Goal: Use online tool/utility: Utilize a website feature to perform a specific function

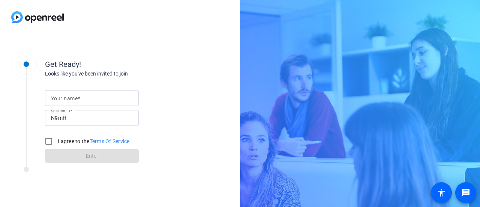
click at [94, 96] on input "Your name" at bounding box center [92, 97] width 82 height 9
click at [94, 96] on input "S" at bounding box center [92, 97] width 82 height 9
type input "[PERSON_NAME]"
click at [47, 141] on input "I agree to the Terms Of Service" at bounding box center [48, 141] width 15 height 15
checkbox input "true"
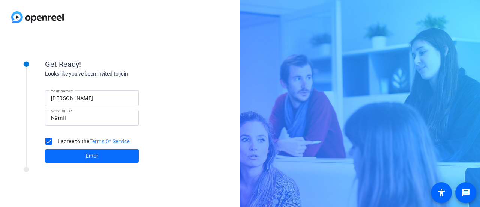
click at [66, 154] on span at bounding box center [92, 156] width 94 height 18
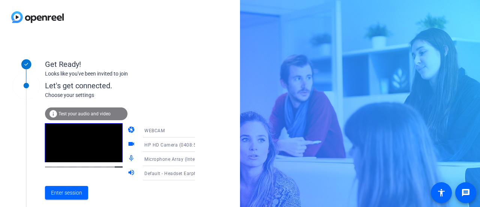
click at [201, 173] on icon at bounding box center [203, 173] width 4 height 2
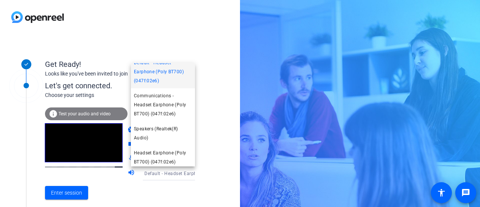
scroll to position [11, 0]
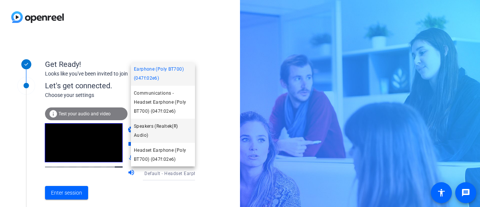
click at [162, 132] on span "Speakers (Realtek(R) Audio)" at bounding box center [163, 131] width 58 height 18
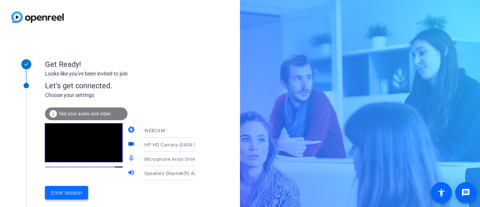
click at [64, 194] on span "Enter session" at bounding box center [66, 193] width 31 height 8
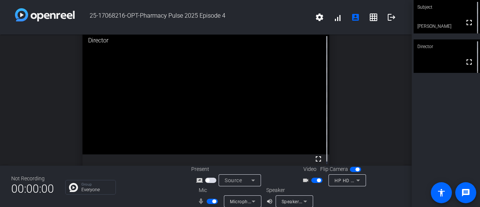
click at [27, 111] on div "open_in_new Director fullscreen" at bounding box center [206, 100] width 412 height 131
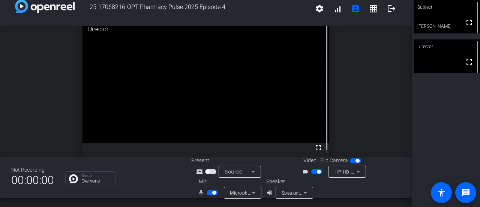
click at [252, 192] on icon at bounding box center [254, 193] width 4 height 2
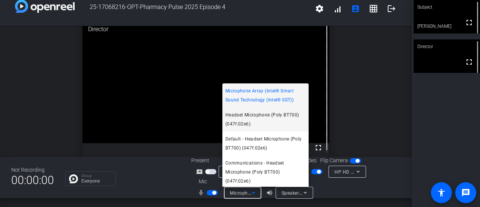
click at [261, 125] on span "Headset Microphone (Poly BT700) (047f:02e6)" at bounding box center [265, 119] width 80 height 18
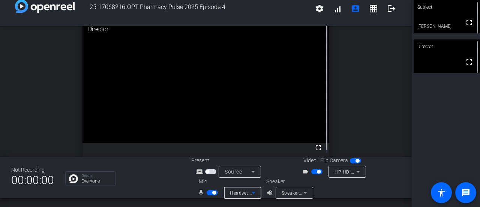
click at [302, 192] on icon at bounding box center [305, 192] width 9 height 9
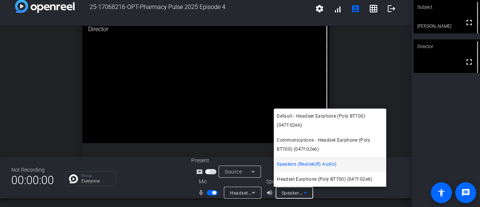
click at [153, 187] on div at bounding box center [240, 103] width 480 height 207
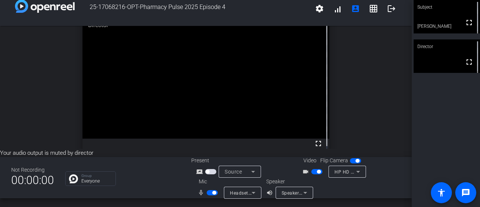
scroll to position [0, 0]
click at [157, 178] on div "Group Everyone" at bounding box center [122, 178] width 115 height 15
click at [252, 192] on icon at bounding box center [254, 193] width 4 height 2
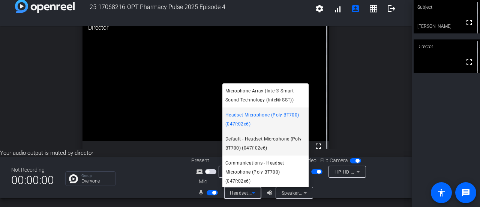
click at [277, 151] on span "Default - Headset Microphone (Poly BT700) (047f:02e6)" at bounding box center [265, 143] width 80 height 18
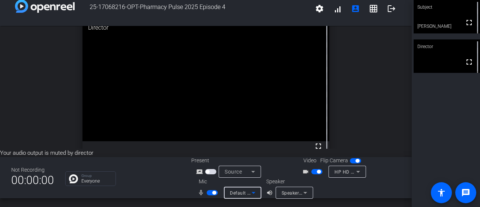
click at [301, 193] on icon at bounding box center [305, 192] width 9 height 9
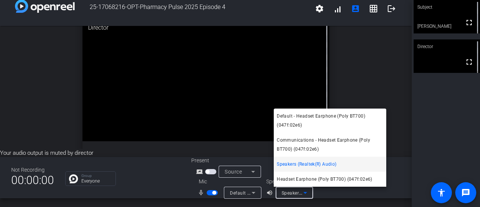
click at [338, 162] on mat-option "Speakers (Realtek(R) Audio)" at bounding box center [330, 163] width 113 height 15
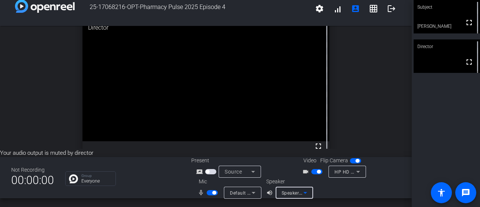
click at [253, 192] on icon at bounding box center [253, 192] width 9 height 9
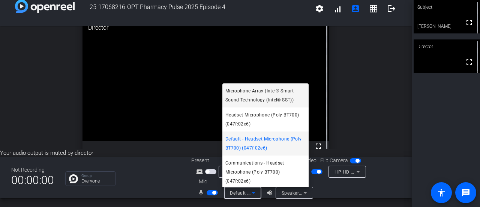
click at [260, 101] on span "Microphone Array (Intel® Smart Sound Technology (Intel® SST))" at bounding box center [265, 95] width 80 height 18
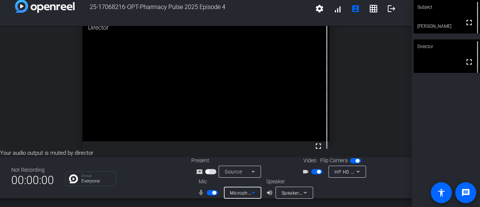
click at [328, 187] on div "Speaker volume_up Speakers (Realtek(R) Audio)" at bounding box center [299, 187] width 67 height 21
click at [341, 188] on div at bounding box center [366, 187] width 67 height 21
click at [143, 180] on div "Group Everyone" at bounding box center [122, 178] width 115 height 15
click at [210, 191] on span "button" at bounding box center [212, 192] width 11 height 5
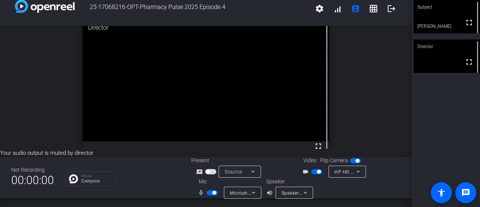
click at [252, 173] on icon at bounding box center [253, 171] width 9 height 9
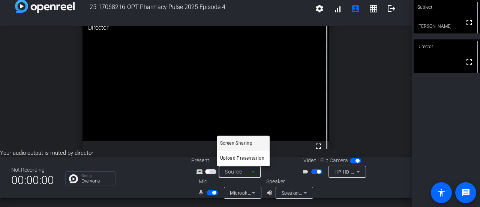
click at [252, 173] on div at bounding box center [240, 103] width 480 height 207
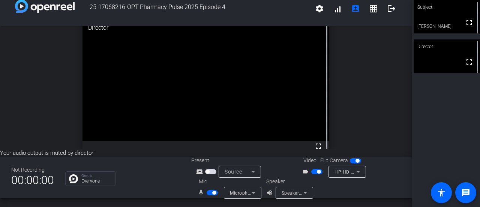
click at [167, 178] on div "Group Everyone" at bounding box center [122, 178] width 115 height 15
click at [315, 8] on mat-icon "settings" at bounding box center [319, 8] width 9 height 9
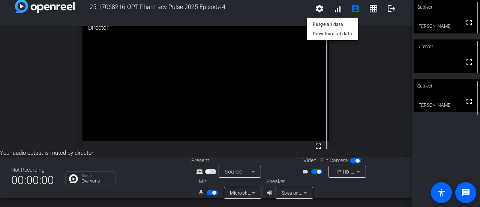
click at [258, 9] on div at bounding box center [240, 103] width 480 height 207
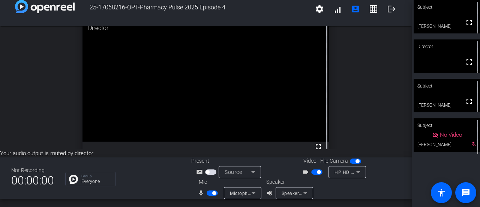
drag, startPoint x: 436, startPoint y: 18, endPoint x: 388, endPoint y: 177, distance: 166.8
click at [388, 177] on div "Video Flip Camera videocam_outline HP HD Camera (0408:5348)" at bounding box center [348, 167] width 105 height 21
click at [251, 194] on icon at bounding box center [253, 192] width 9 height 9
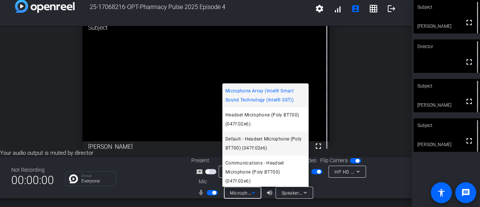
click at [261, 145] on span "Default - Headset Microphone (Poly BT700) (047f:02e6)" at bounding box center [265, 143] width 80 height 18
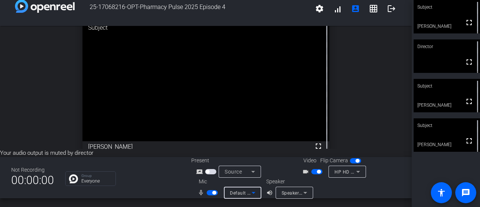
click at [308, 191] on icon at bounding box center [305, 192] width 9 height 9
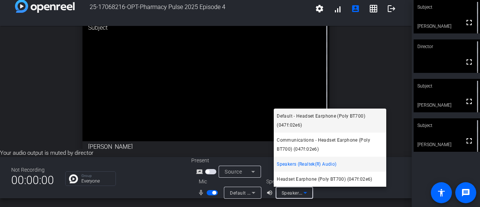
click at [308, 119] on span "Default - Headset Earphone (Poly BT700) (047f:02e6)" at bounding box center [330, 120] width 107 height 18
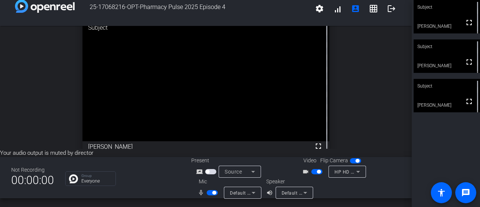
drag, startPoint x: 160, startPoint y: 121, endPoint x: 155, endPoint y: 185, distance: 64.0
click at [155, 185] on div "Group Everyone" at bounding box center [122, 178] width 115 height 15
click at [354, 173] on icon at bounding box center [358, 171] width 9 height 9
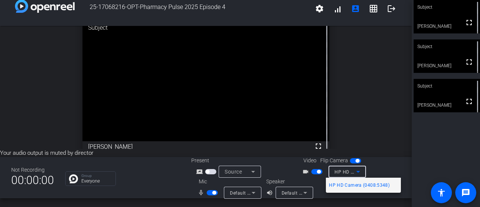
click at [386, 164] on div at bounding box center [240, 103] width 480 height 207
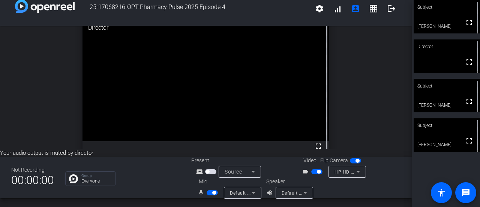
click at [212, 192] on span "button" at bounding box center [214, 193] width 4 height 4
click at [212, 192] on span "button" at bounding box center [212, 192] width 11 height 5
click at [240, 194] on span "Default - Headset Microphone (Poly BT700) (047f:02e6)" at bounding box center [291, 192] width 122 height 6
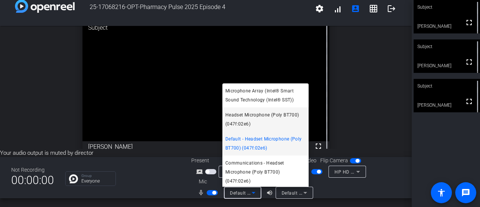
click at [258, 128] on span "Headset Microphone (Poly BT700) (047f:02e6)" at bounding box center [265, 119] width 80 height 18
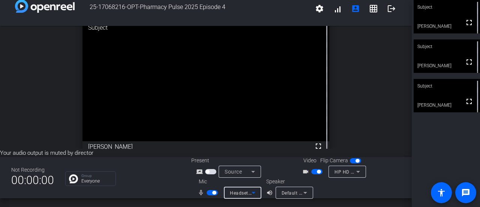
click at [293, 194] on span "Default - Headset Earphone (Poly BT700) (047f:02e6)" at bounding box center [340, 192] width 117 height 6
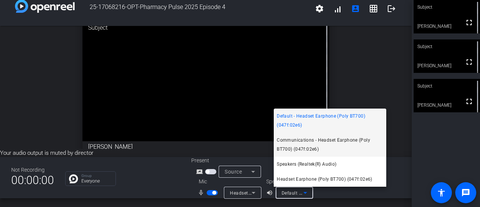
click at [333, 144] on span "Communications - Headset Earphone (Poly BT700) (047f:02e6)" at bounding box center [330, 144] width 107 height 18
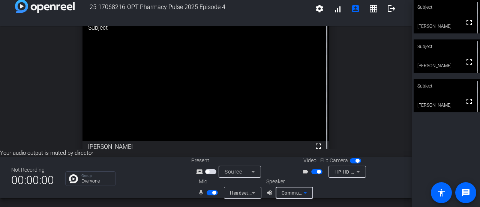
click at [267, 193] on mat-icon "volume_up" at bounding box center [270, 192] width 9 height 9
click at [267, 192] on mat-icon "volume_up" at bounding box center [270, 192] width 9 height 9
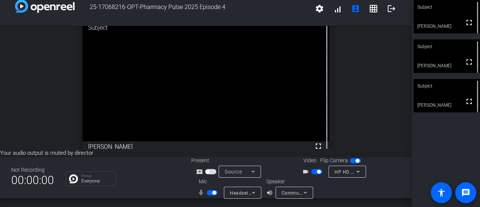
click at [157, 186] on div "Not Recording 00:00:00 Group Everyone Present screen_share_outline Source Video…" at bounding box center [206, 177] width 412 height 41
click at [467, 192] on mat-icon "message" at bounding box center [465, 192] width 9 height 9
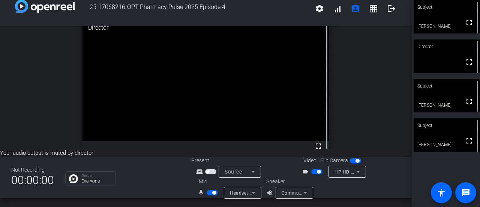
click at [254, 193] on icon at bounding box center [253, 192] width 9 height 9
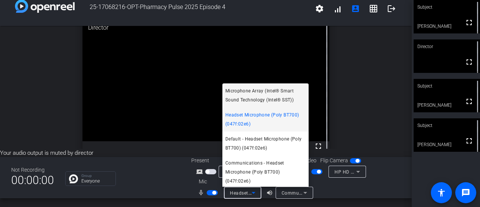
click at [263, 102] on span "Microphone Array (Intel® Smart Sound Technology (Intel® SST))" at bounding box center [265, 95] width 80 height 18
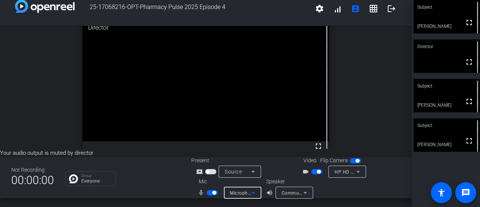
click at [296, 193] on span "Communications - Headset Earphone (Poly BT700) (047f:02e6)" at bounding box center [351, 192] width 139 height 6
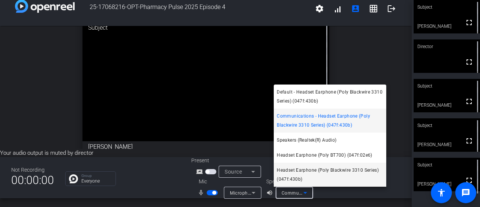
click at [327, 179] on span "Headset Earphone (Poly Blackwire 3310 Series) (047f:430b)" at bounding box center [330, 174] width 107 height 18
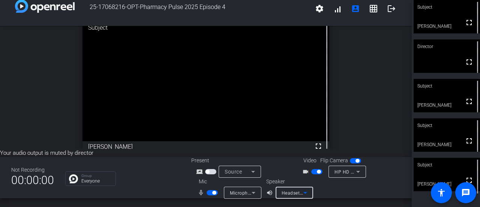
click at [253, 191] on icon at bounding box center [253, 192] width 9 height 9
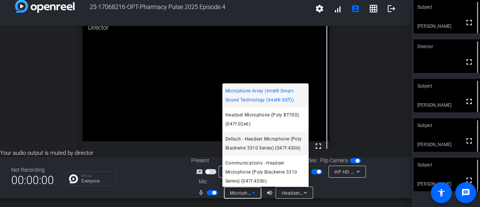
scroll to position [26, 0]
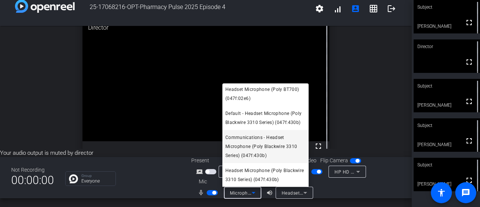
click at [274, 152] on span "Communications - Headset Microphone (Poly Blackwire 3310 Series) (047f:430b)" at bounding box center [265, 146] width 80 height 27
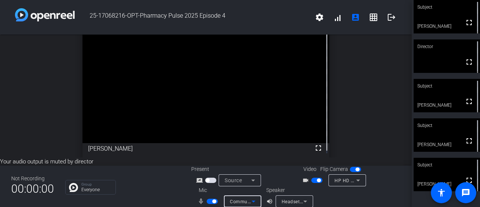
scroll to position [9, 0]
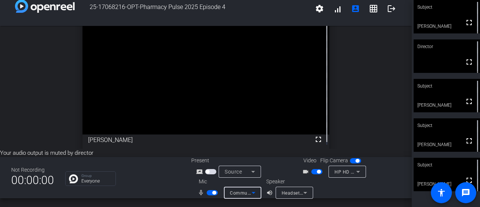
click at [197, 171] on mat-icon "screen_share_outline" at bounding box center [200, 171] width 9 height 9
click at [233, 170] on span "Source" at bounding box center [233, 171] width 17 height 6
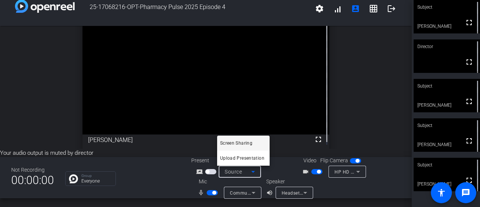
click at [164, 172] on div at bounding box center [240, 103] width 480 height 207
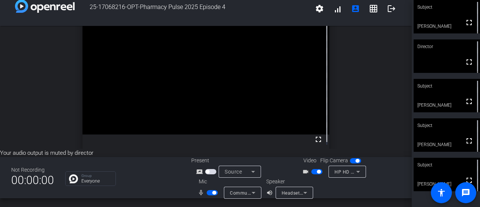
click at [394, 180] on div at bounding box center [366, 187] width 67 height 21
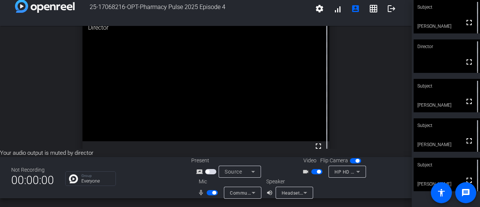
click at [366, 88] on div "open_in_new Director fullscreen" at bounding box center [206, 87] width 412 height 123
click at [419, 29] on video at bounding box center [447, 16] width 66 height 33
click at [432, 20] on video at bounding box center [447, 16] width 66 height 33
drag, startPoint x: 426, startPoint y: 17, endPoint x: 335, endPoint y: 63, distance: 101.7
click at [335, 63] on div "open_in_new Subject fullscreen [PERSON_NAME]" at bounding box center [206, 87] width 412 height 123
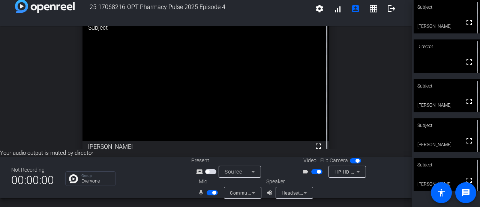
click at [367, 82] on div "open_in_new Subject fullscreen [PERSON_NAME]" at bounding box center [206, 87] width 412 height 123
click at [467, 69] on span at bounding box center [469, 62] width 18 height 18
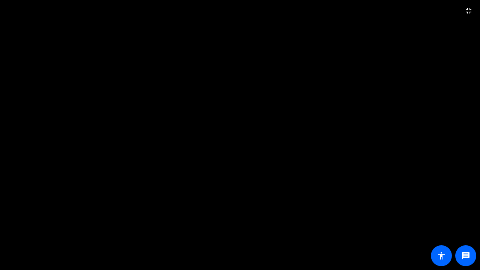
click at [330, 175] on video at bounding box center [240, 135] width 480 height 270
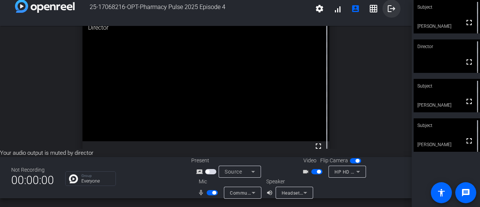
click at [387, 9] on mat-icon "logout" at bounding box center [391, 8] width 9 height 9
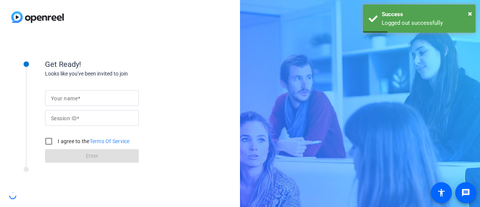
click at [93, 98] on input "Your name" at bounding box center [92, 97] width 82 height 9
